Goal: Information Seeking & Learning: Understand process/instructions

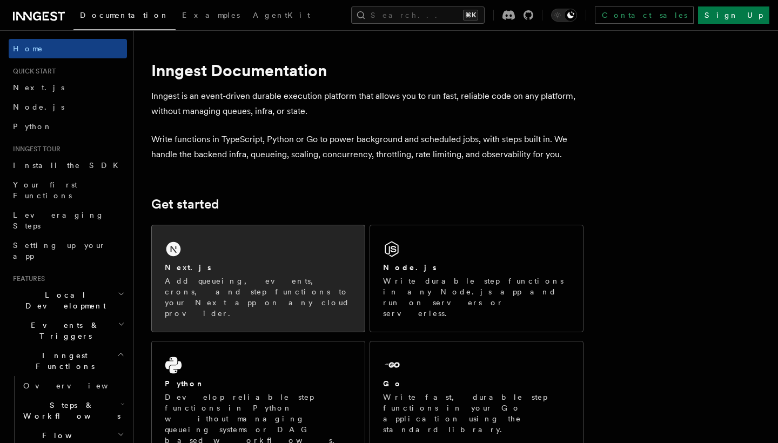
click at [202, 236] on div "Next.js Add queueing, events, crons, and step functions to your Next app on any…" at bounding box center [258, 278] width 213 height 106
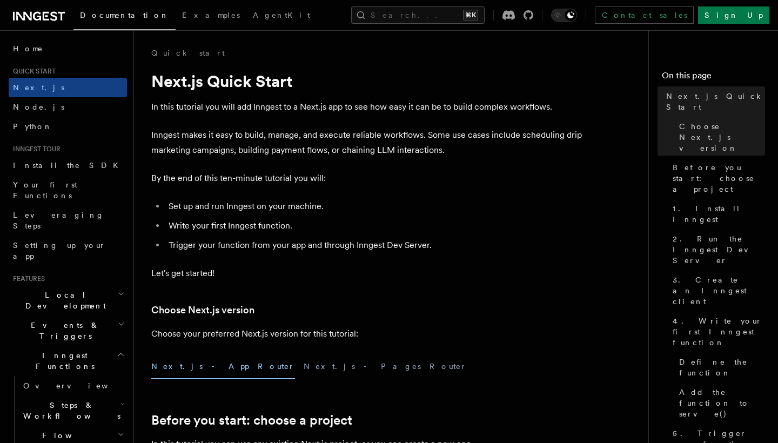
click at [184, 366] on button "Next.js - App Router" at bounding box center [223, 367] width 144 height 24
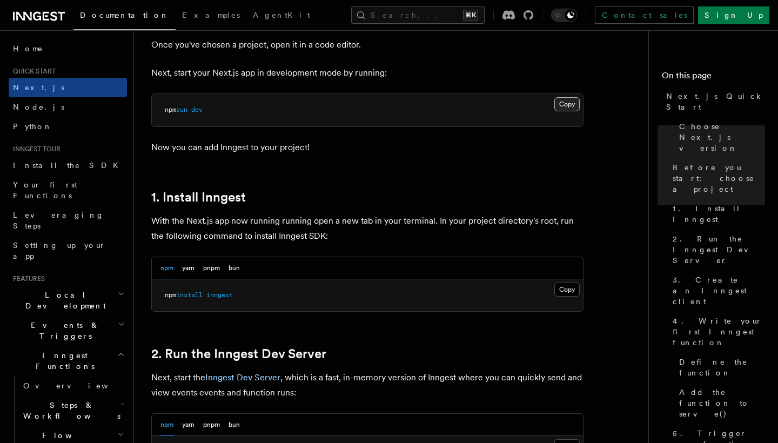
scroll to position [457, 0]
click at [562, 284] on button "Copy Copied" at bounding box center [567, 289] width 25 height 14
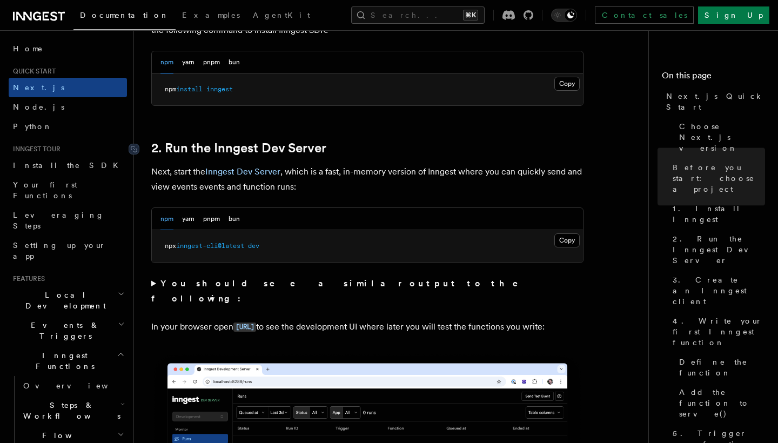
scroll to position [668, 0]
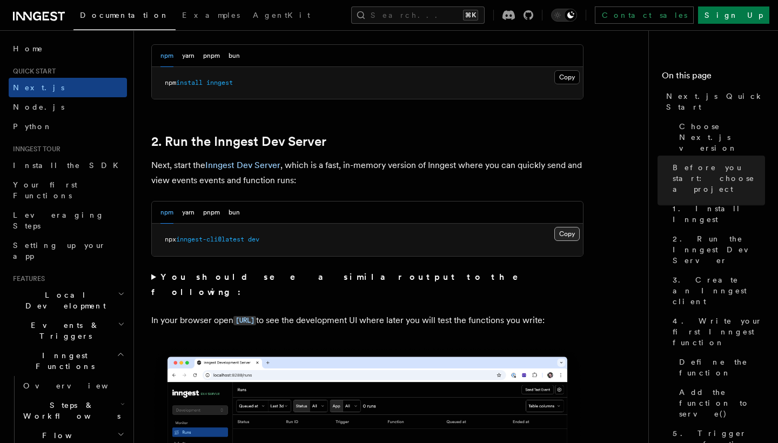
click at [566, 237] on button "Copy Copied" at bounding box center [567, 234] width 25 height 14
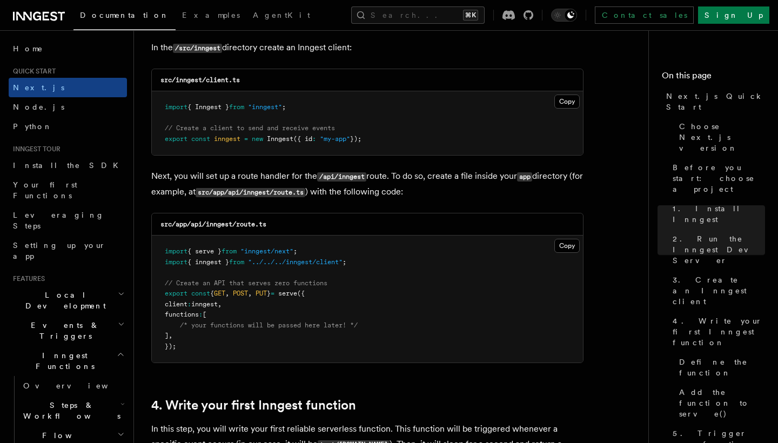
scroll to position [1389, 0]
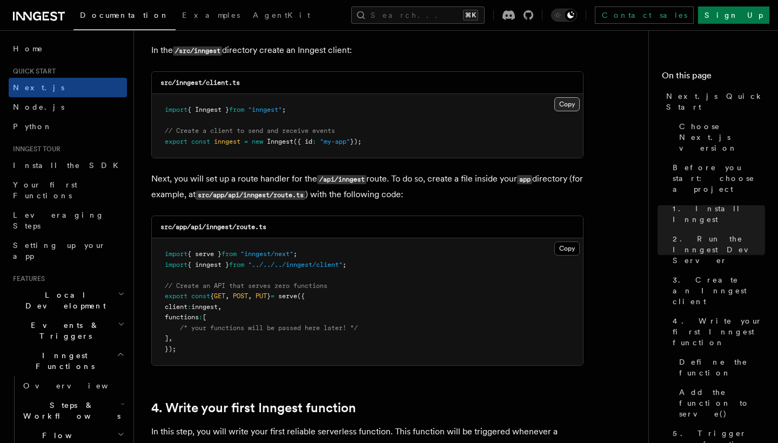
click at [576, 100] on button "Copy Copied" at bounding box center [567, 104] width 25 height 14
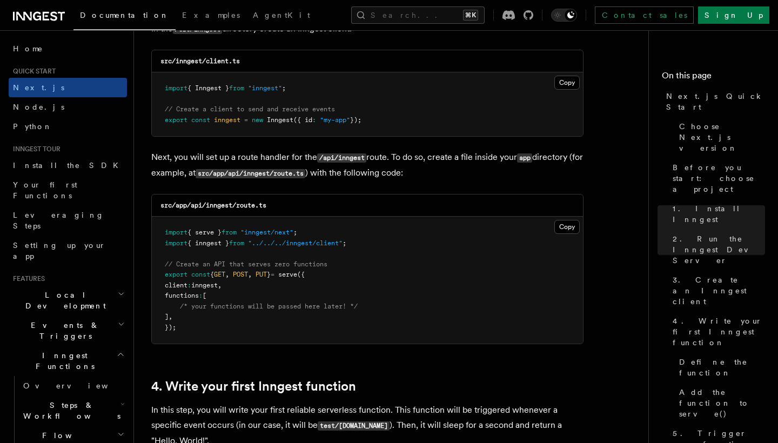
scroll to position [1413, 0]
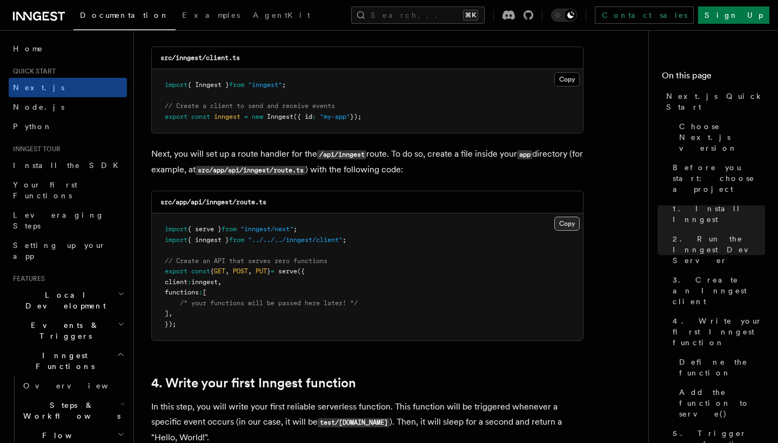
click at [562, 224] on button "Copy Copied" at bounding box center [567, 224] width 25 height 14
click at [566, 218] on button "Copy Copied" at bounding box center [567, 224] width 25 height 14
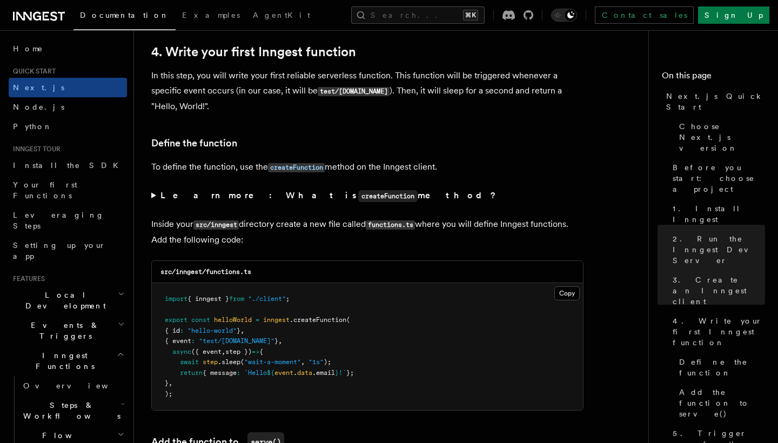
scroll to position [1768, 0]
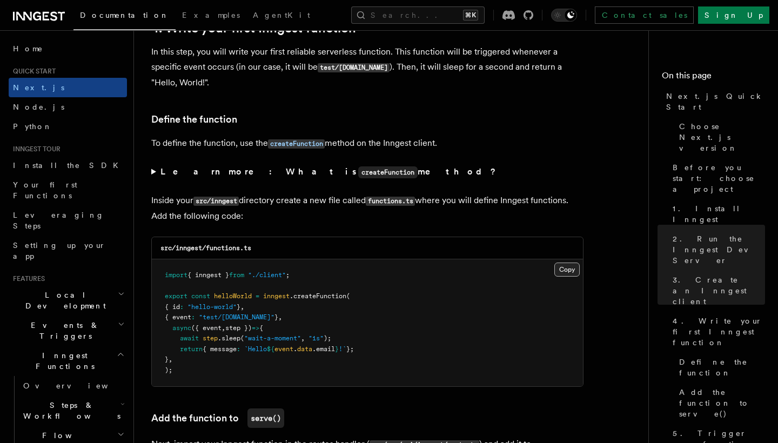
click at [564, 272] on button "Copy Copied" at bounding box center [567, 270] width 25 height 14
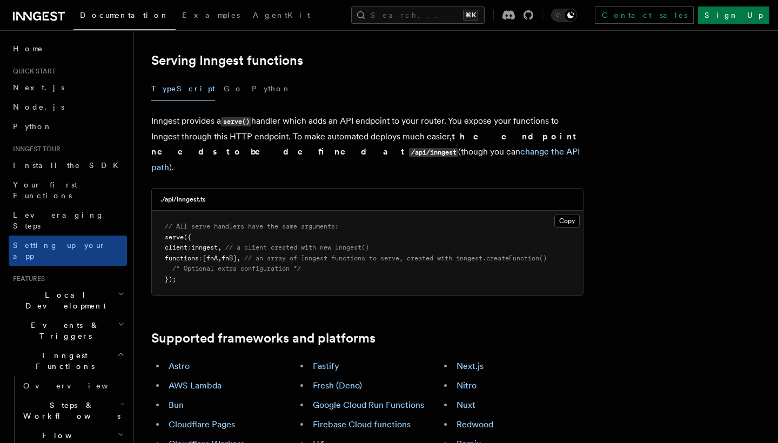
scroll to position [385, 0]
